Goal: Navigation & Orientation: Find specific page/section

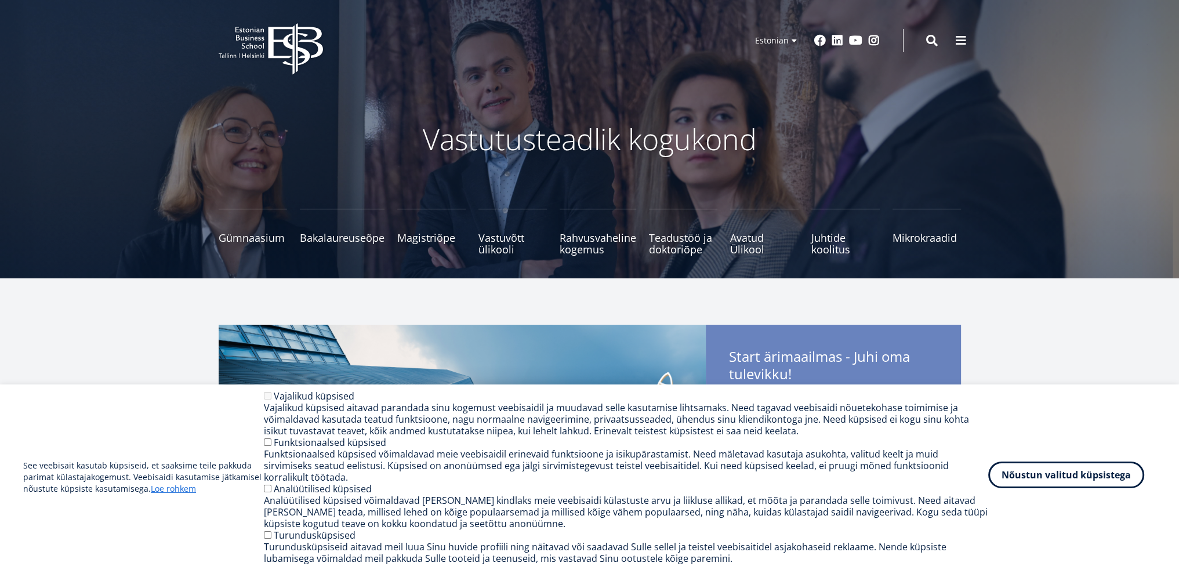
click at [1051, 475] on button "Nõustun valitud küpsistega" at bounding box center [1066, 475] width 156 height 27
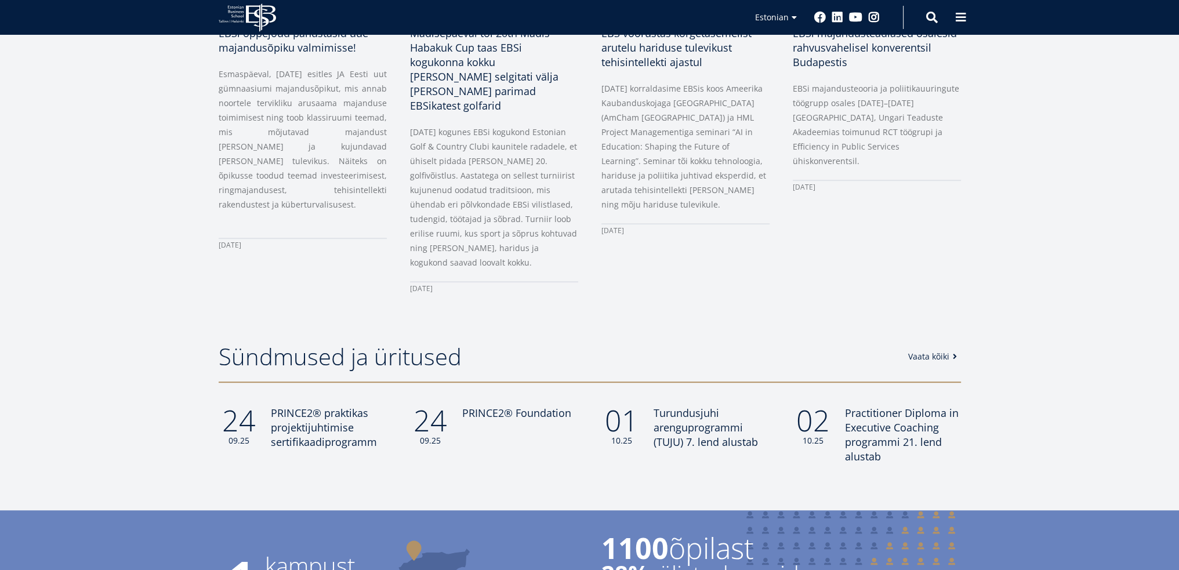
scroll to position [754, 0]
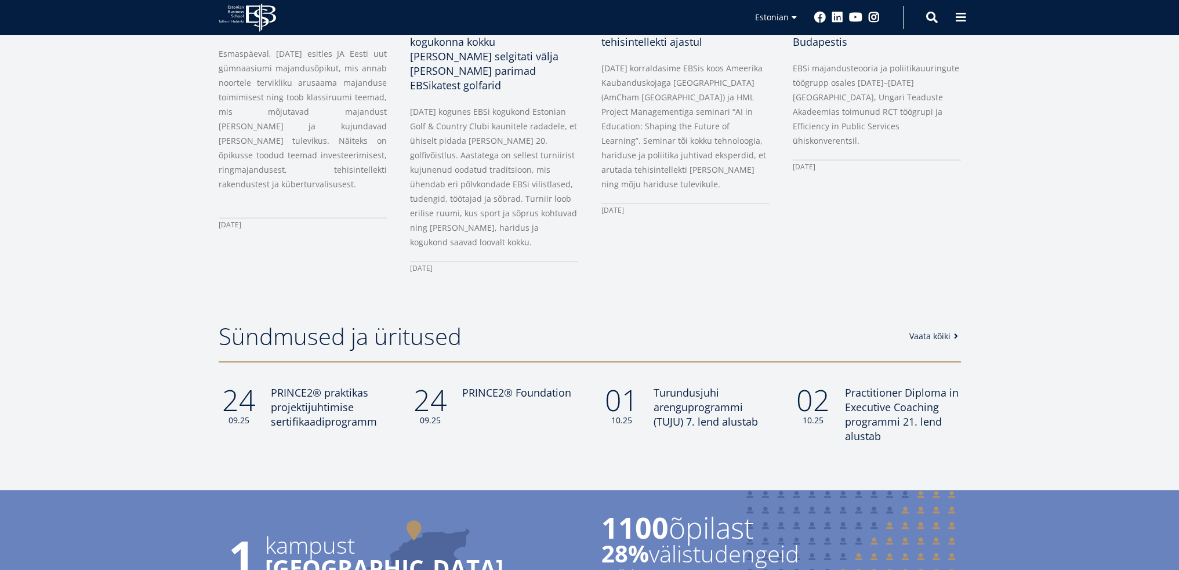
click at [950, 332] on span at bounding box center [956, 336] width 12 height 8
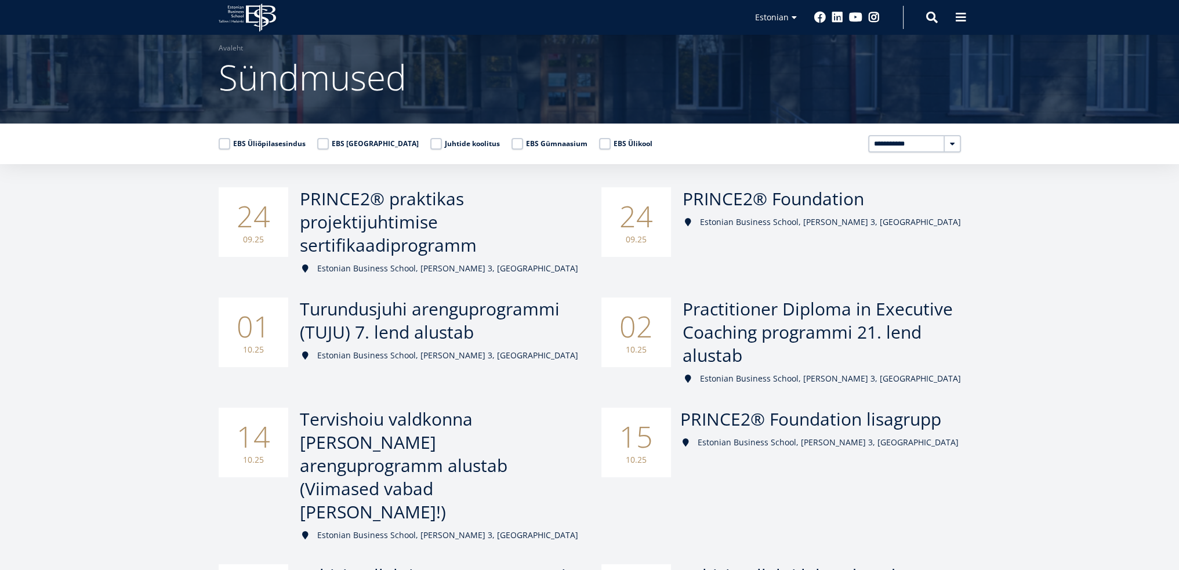
scroll to position [58, 0]
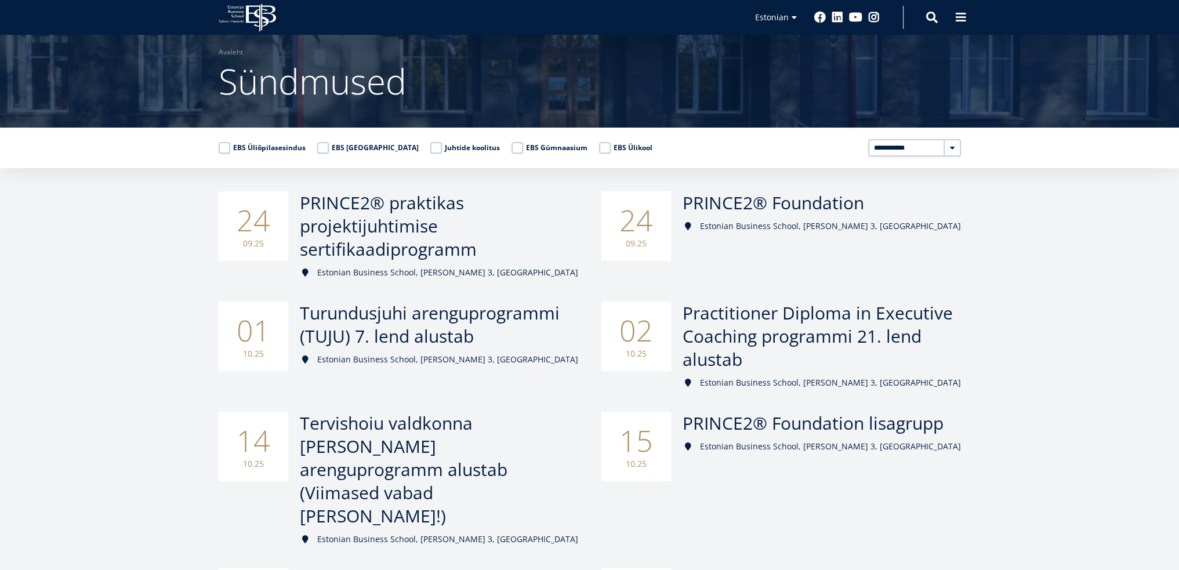
click at [245, 14] on icon "EBS Logo Created with Sketch." at bounding box center [247, 17] width 57 height 28
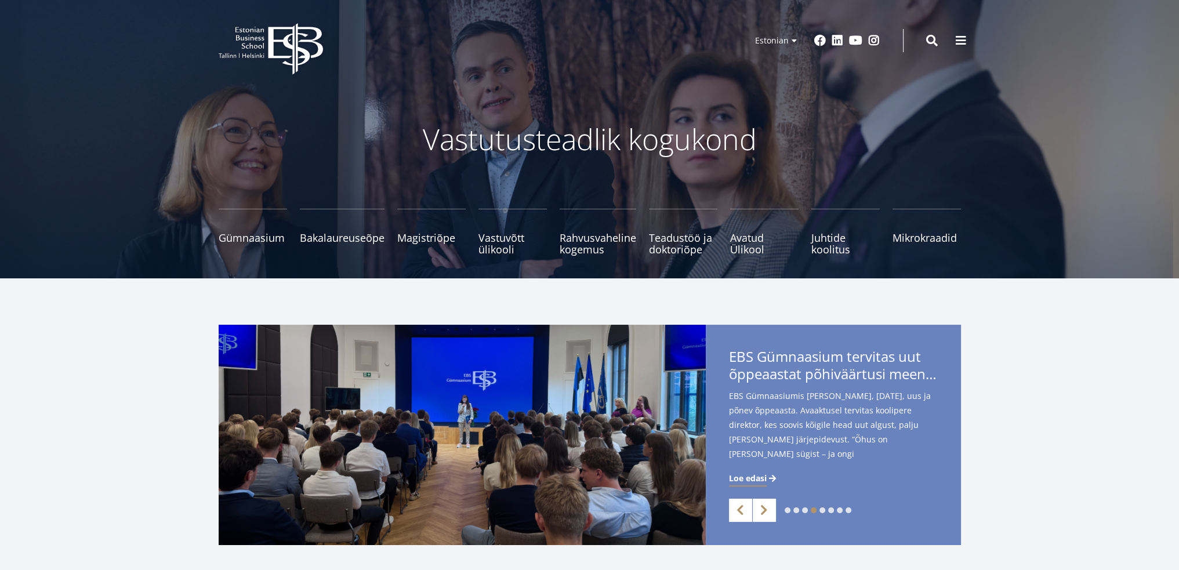
click at [301, 38] on icon "EBS Logo Created with Sketch." at bounding box center [271, 49] width 104 height 52
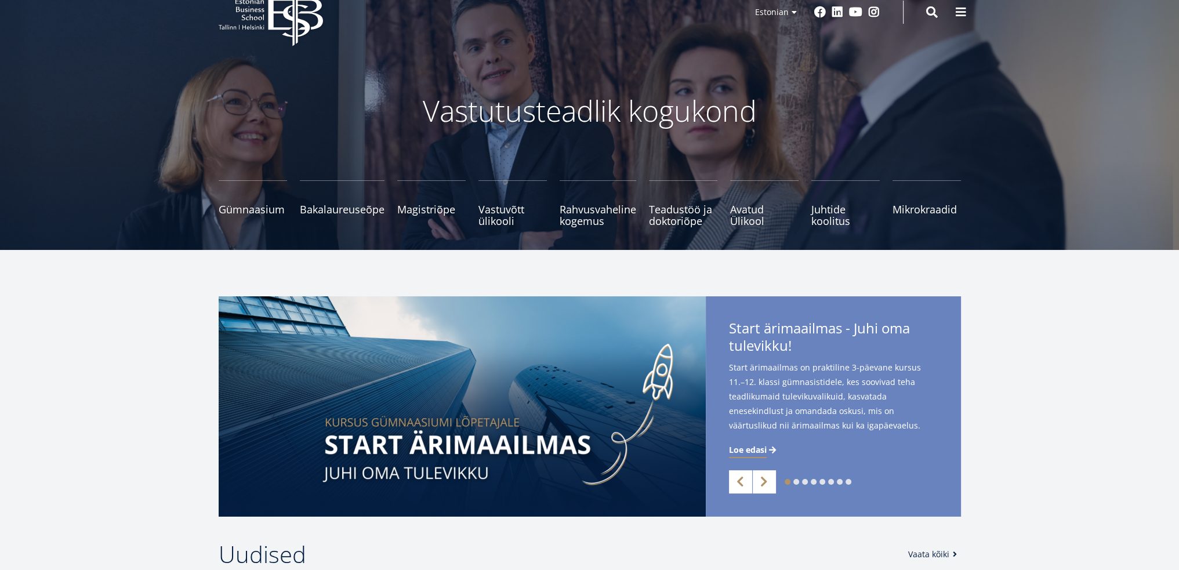
scroll to position [58, 0]
